Goal: Find specific page/section: Find specific page/section

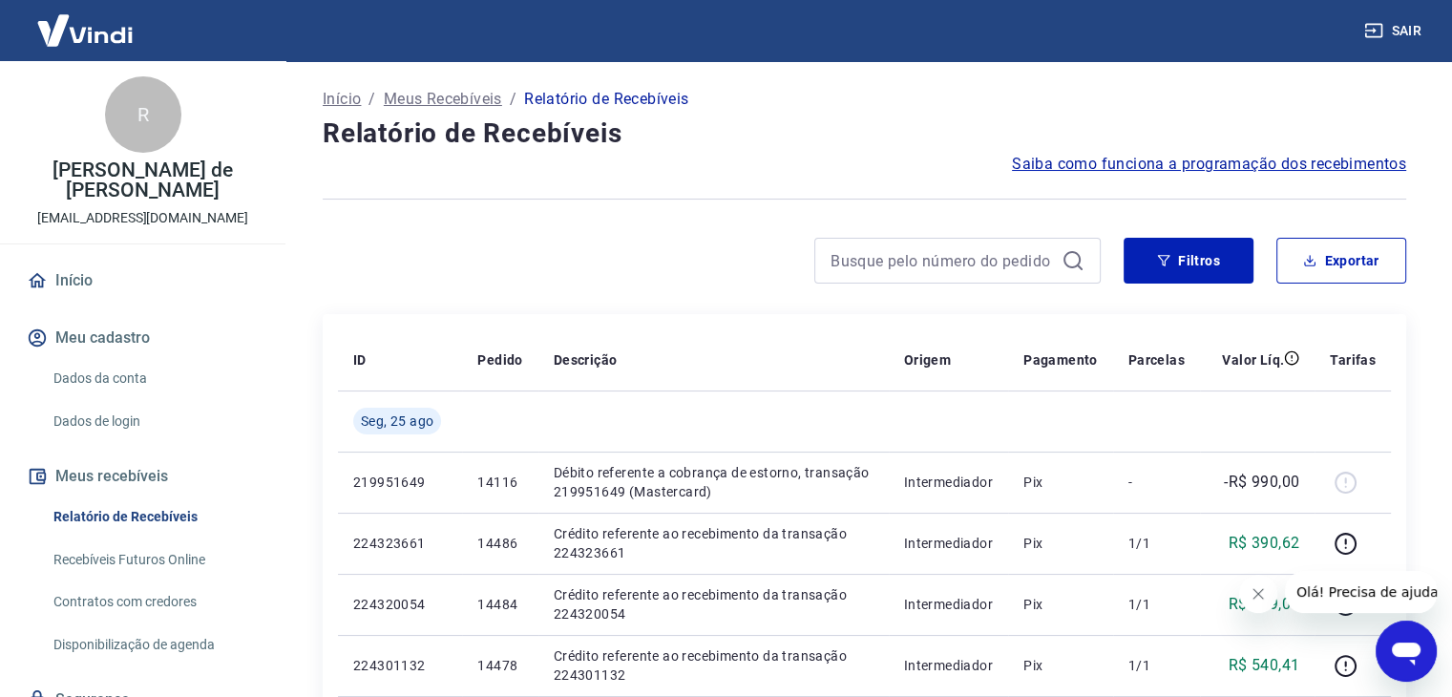
click at [75, 26] on img at bounding box center [85, 30] width 124 height 58
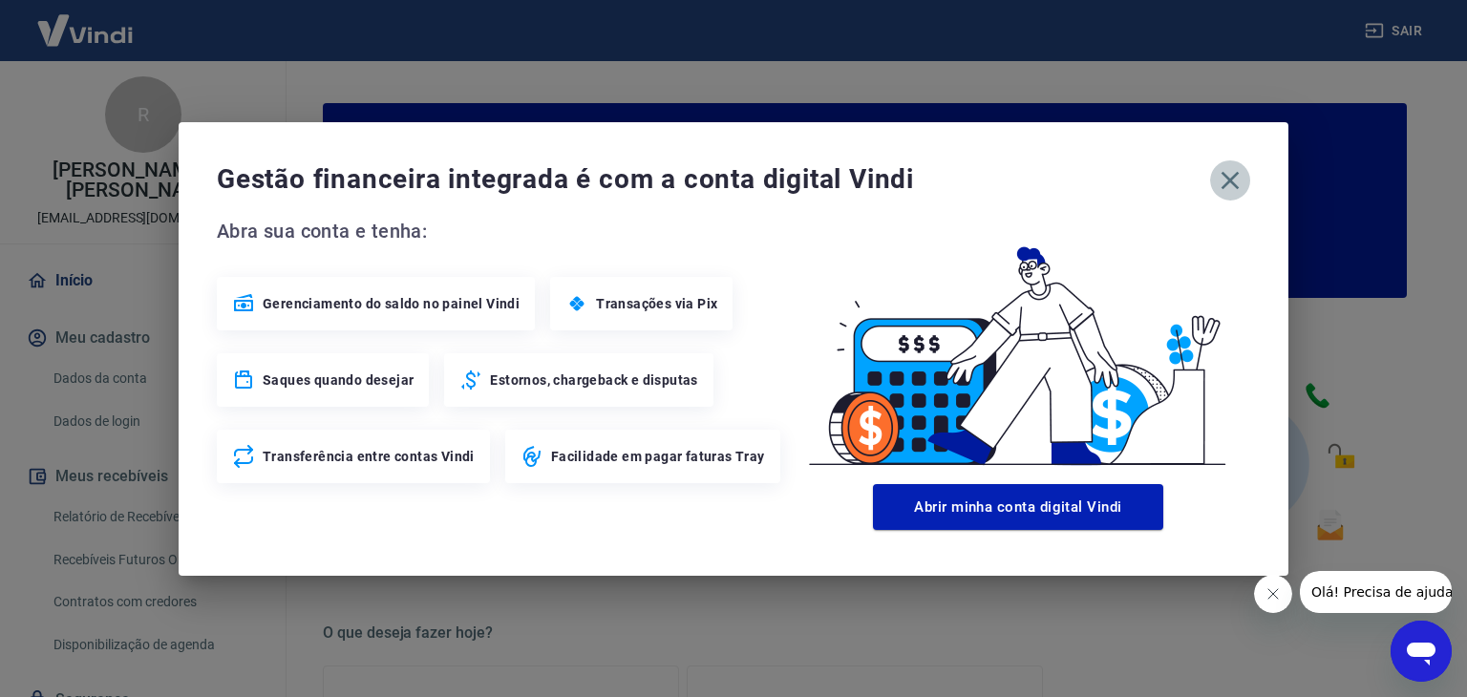
click at [1240, 182] on icon "button" at bounding box center [1229, 180] width 31 height 31
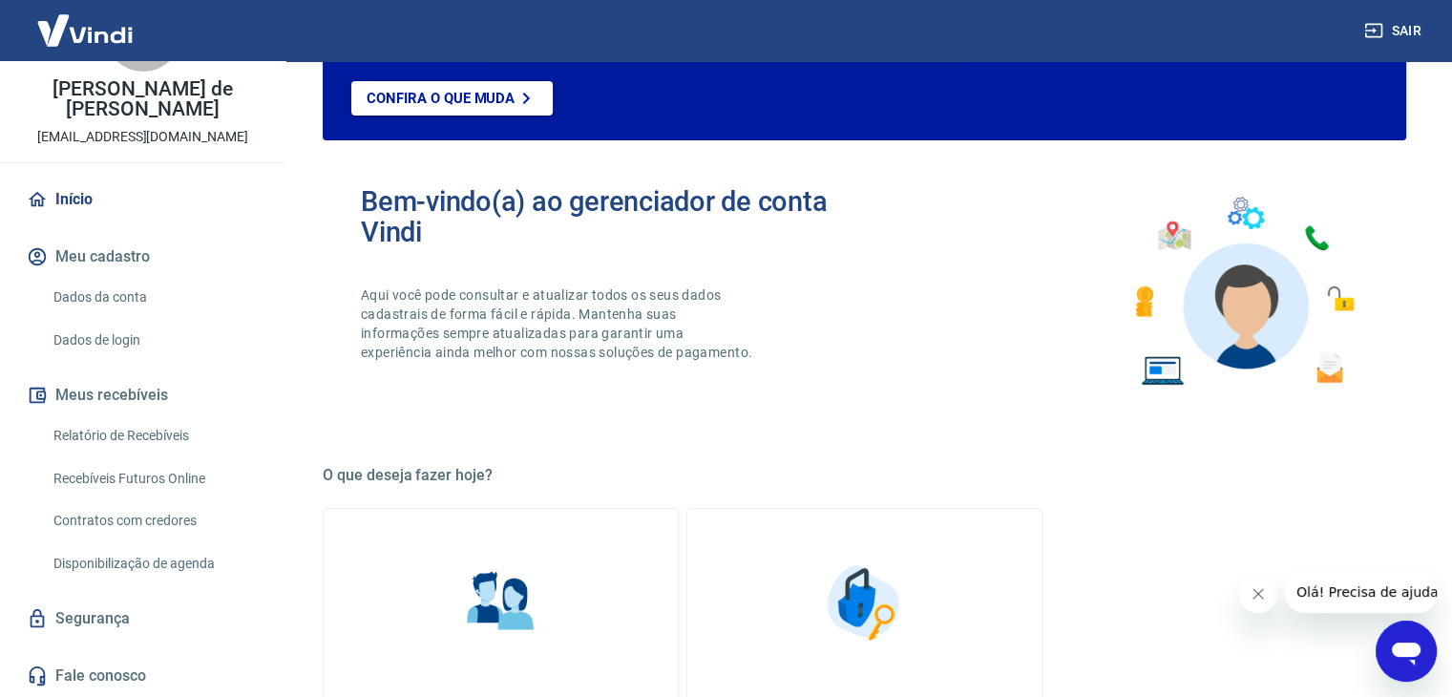
scroll to position [191, 0]
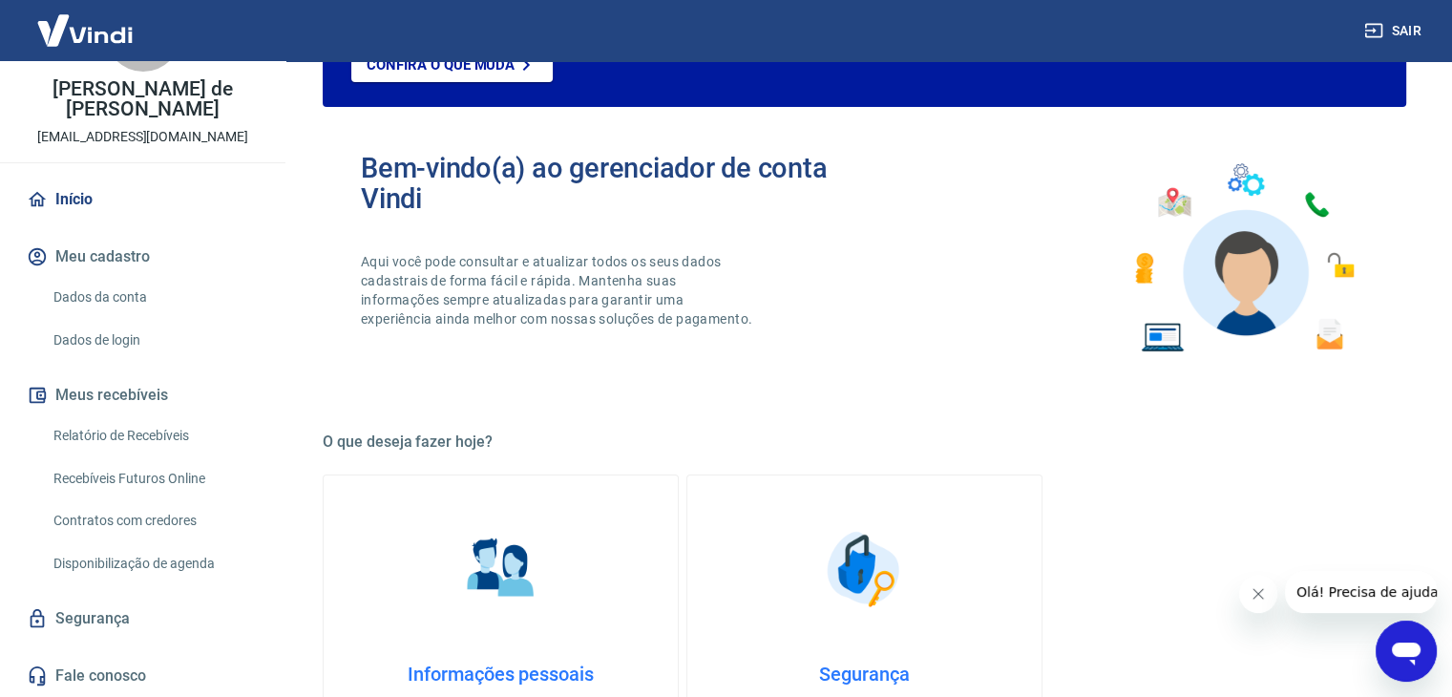
click at [84, 393] on button "Meus recebíveis" at bounding box center [143, 395] width 240 height 42
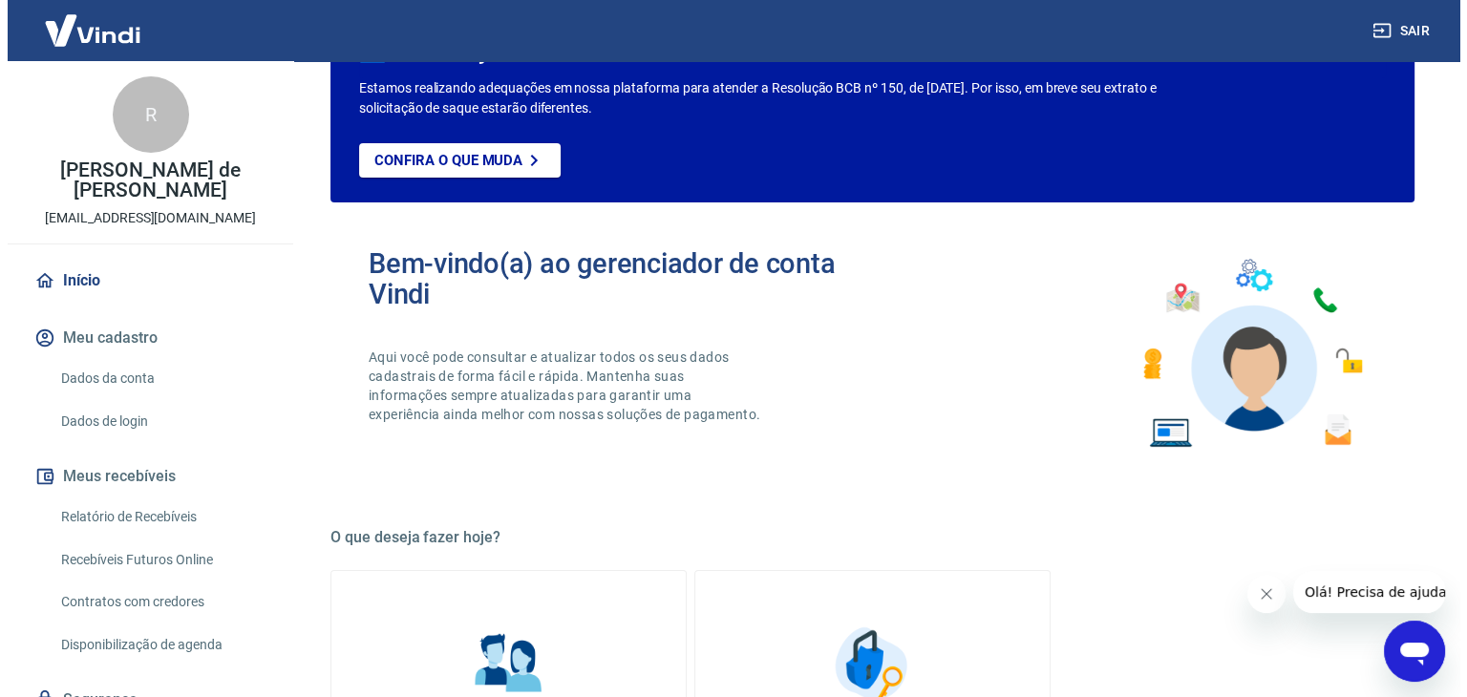
scroll to position [0, 0]
